Goal: Ask a question

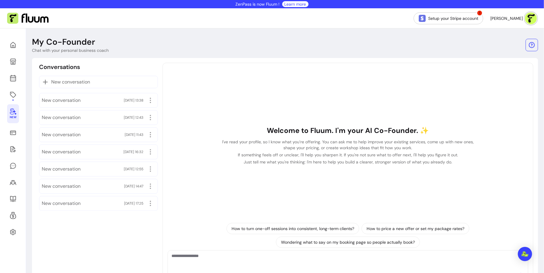
click at [161, 70] on div "Conversations New conversation New conversation [DATE] 13:38 New conversation […" at bounding box center [285, 177] width 497 height 228
click at [215, 261] on textarea "Ask me anything..." at bounding box center [348, 262] width 353 height 18
type textarea "**********"
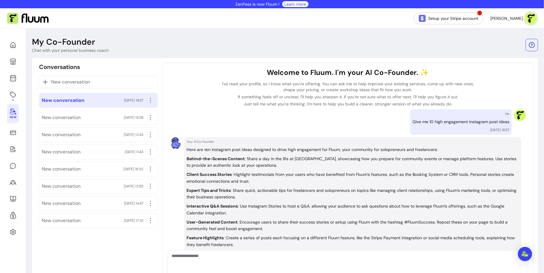
scroll to position [89, 0]
